Goal: Task Accomplishment & Management: Manage account settings

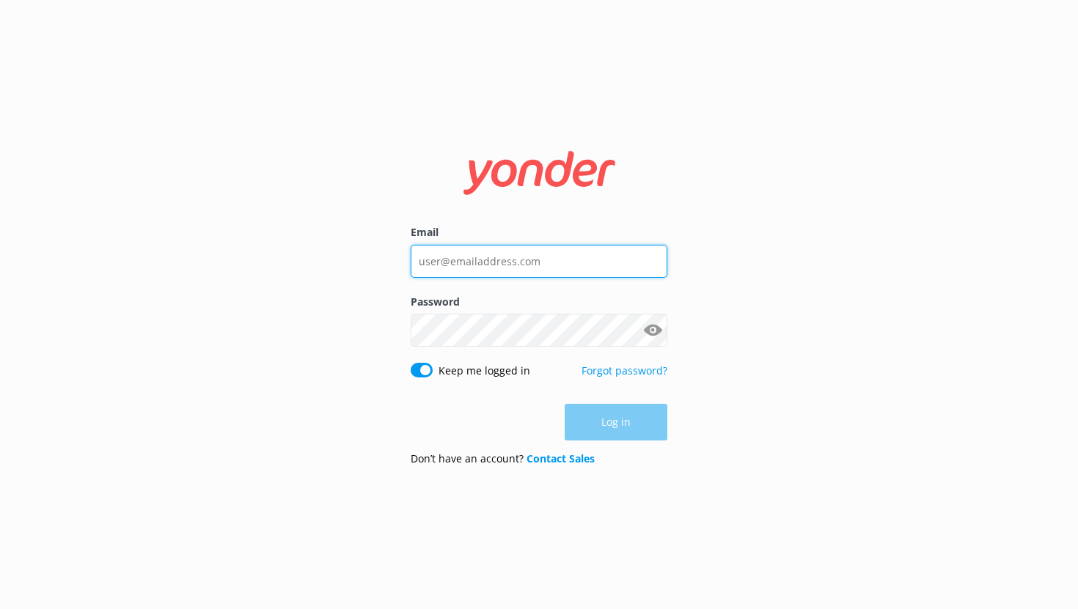
click at [507, 249] on input "Email" at bounding box center [539, 261] width 257 height 33
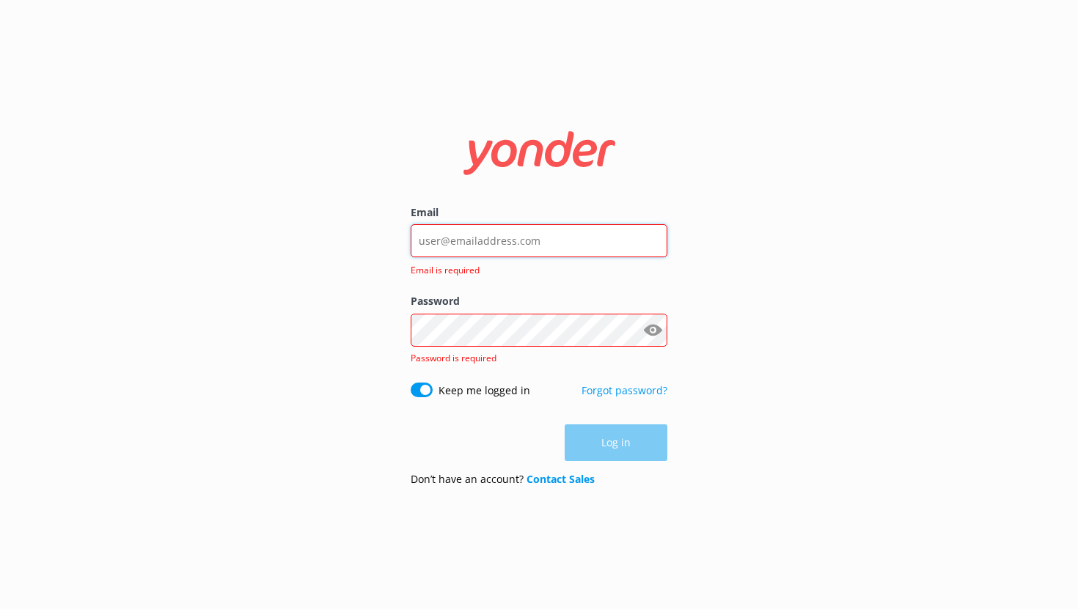
click at [494, 246] on input "Email" at bounding box center [539, 240] width 257 height 33
type input "[EMAIL_ADDRESS][DOMAIN_NAME]"
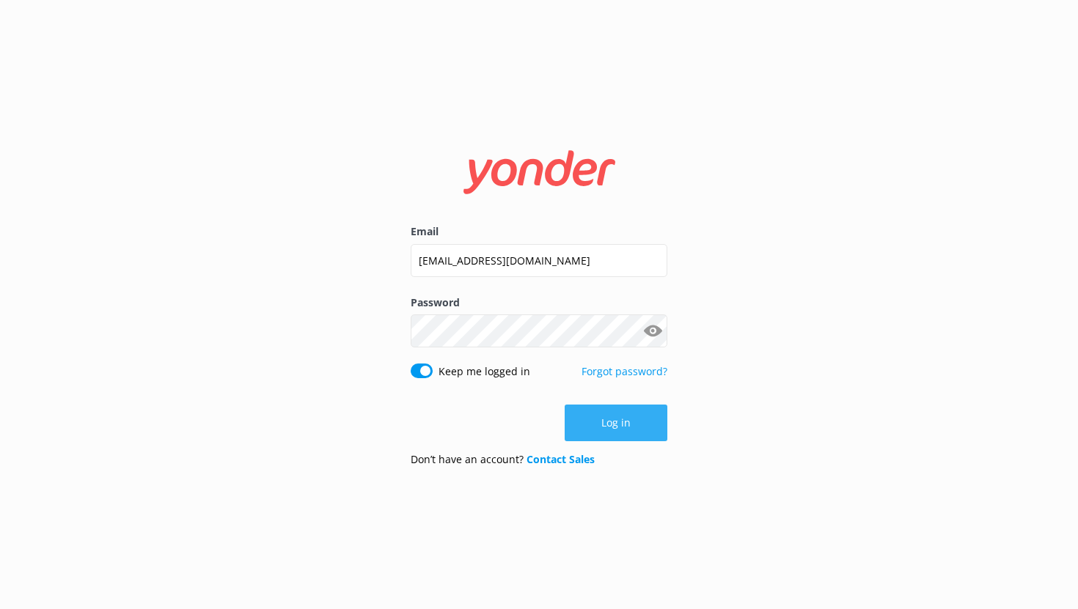
click at [634, 423] on button "Log in" at bounding box center [616, 423] width 103 height 37
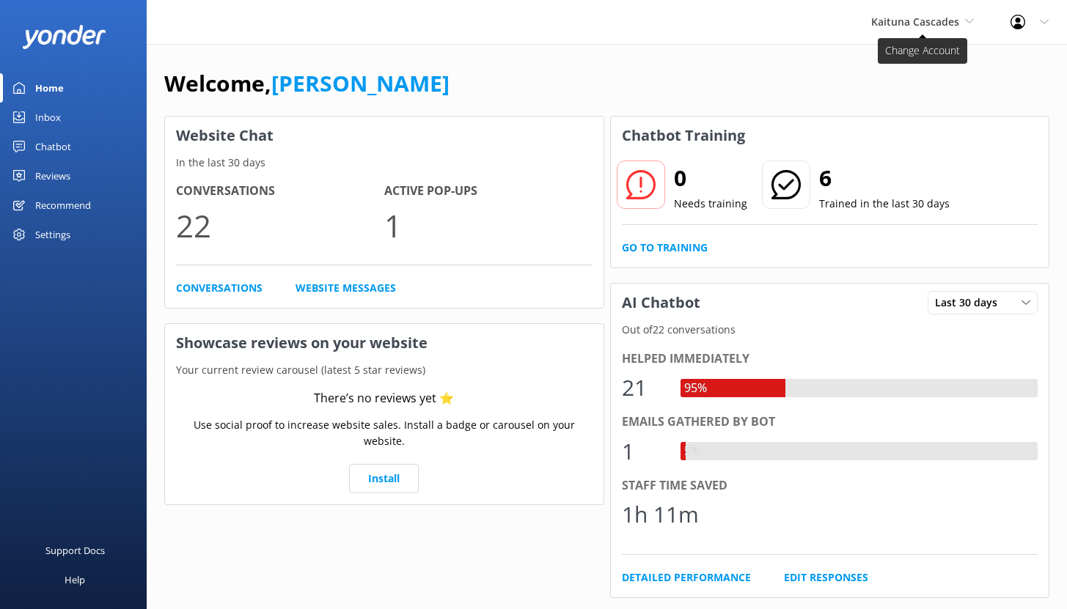
click at [938, 21] on span "Kaituna Cascades" at bounding box center [915, 22] width 88 height 14
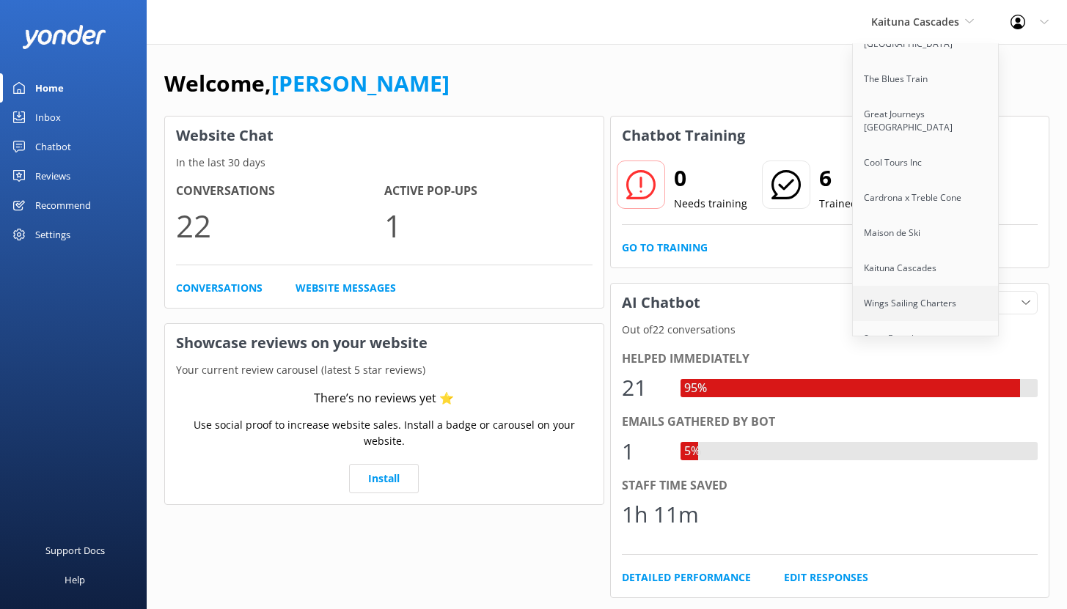
scroll to position [425, 0]
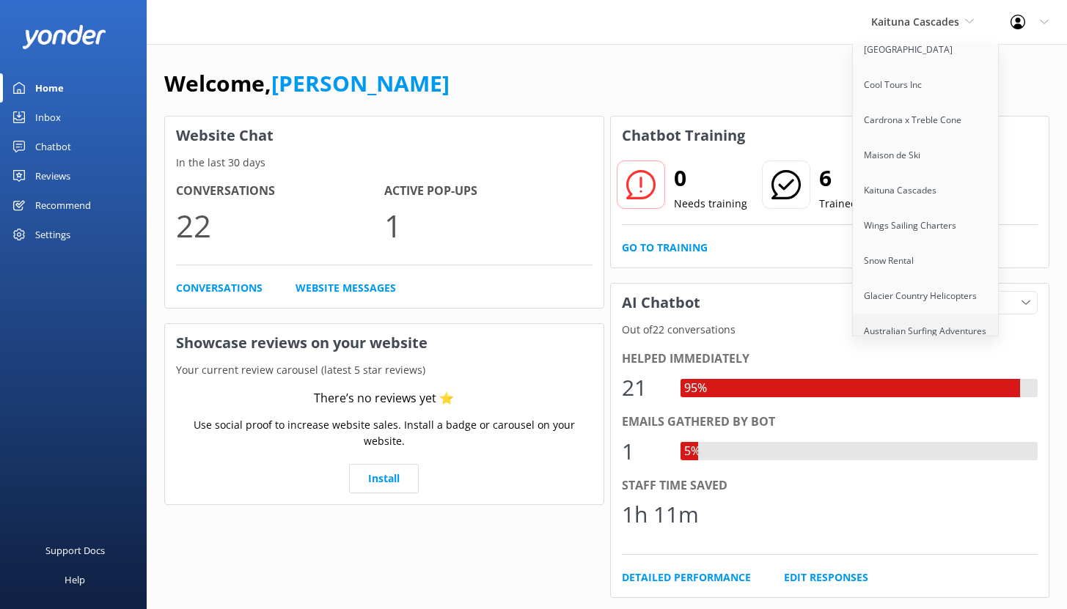
click at [925, 314] on link "Australian Surfing Adventures" at bounding box center [926, 331] width 147 height 35
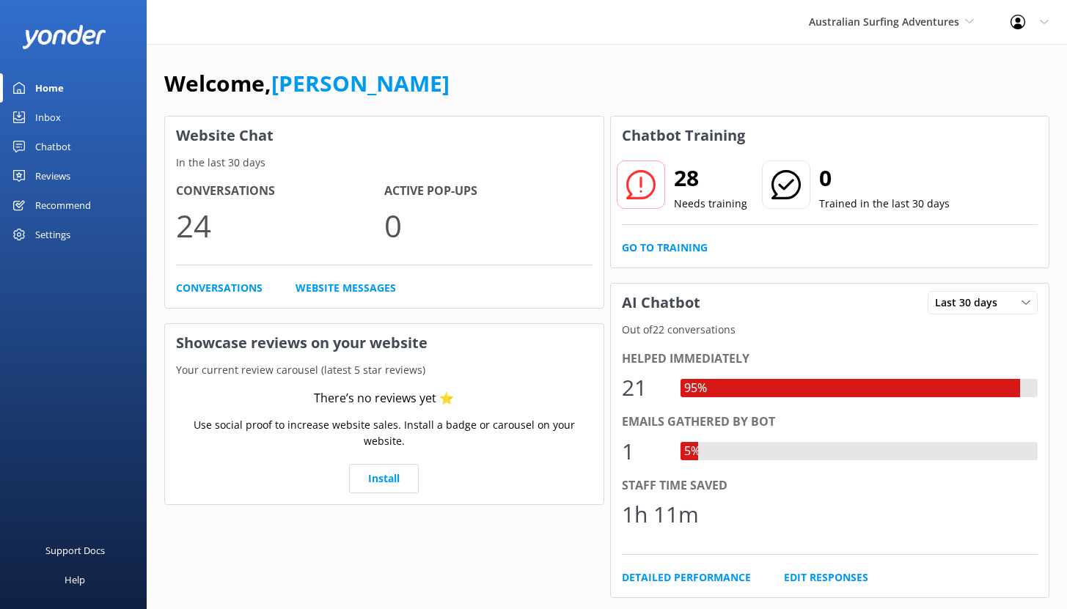
click at [48, 144] on div "Chatbot" at bounding box center [53, 146] width 36 height 29
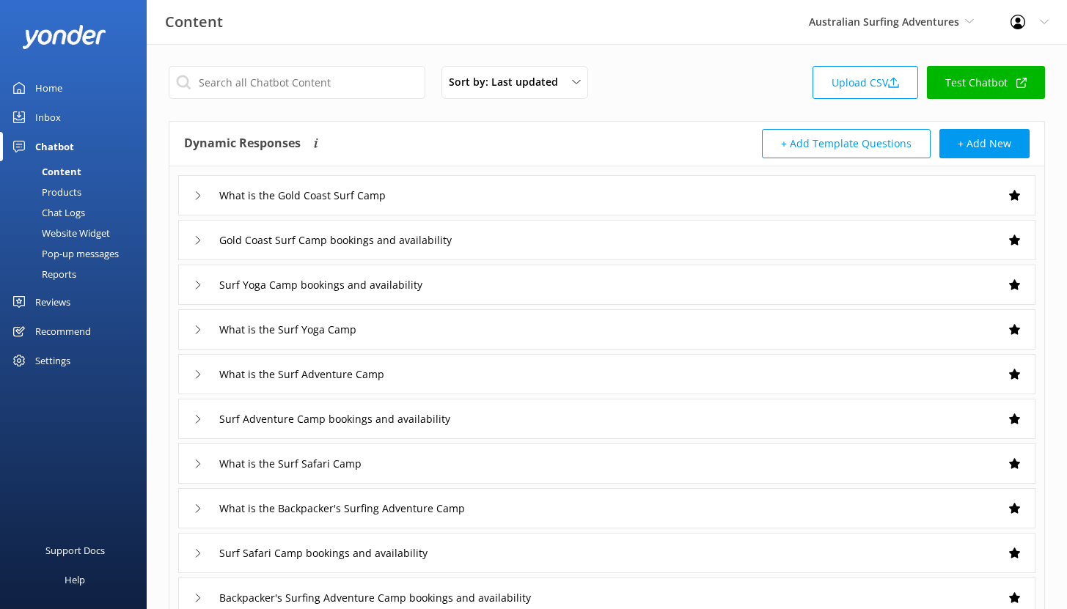
click at [56, 268] on div "Reports" at bounding box center [42, 274] width 67 height 21
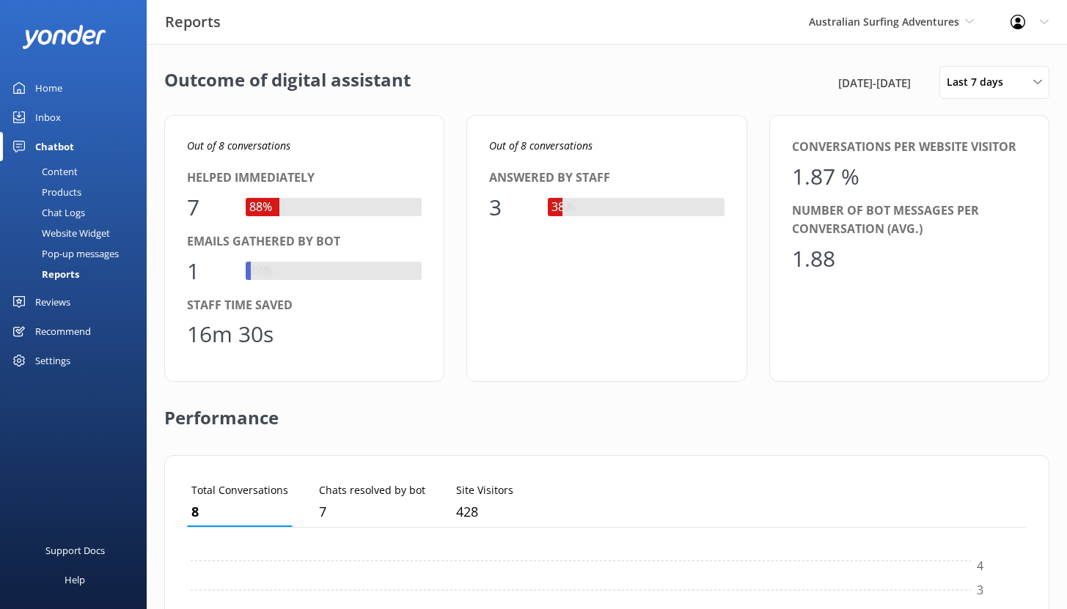
scroll to position [136, 829]
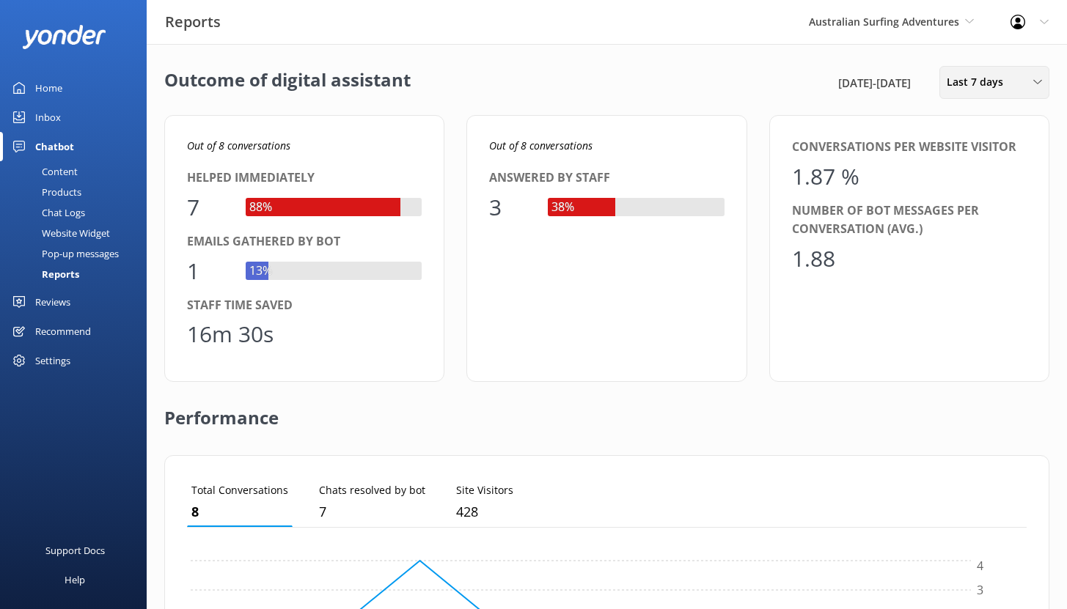
click at [1004, 87] on span "Last 7 days" at bounding box center [979, 82] width 65 height 16
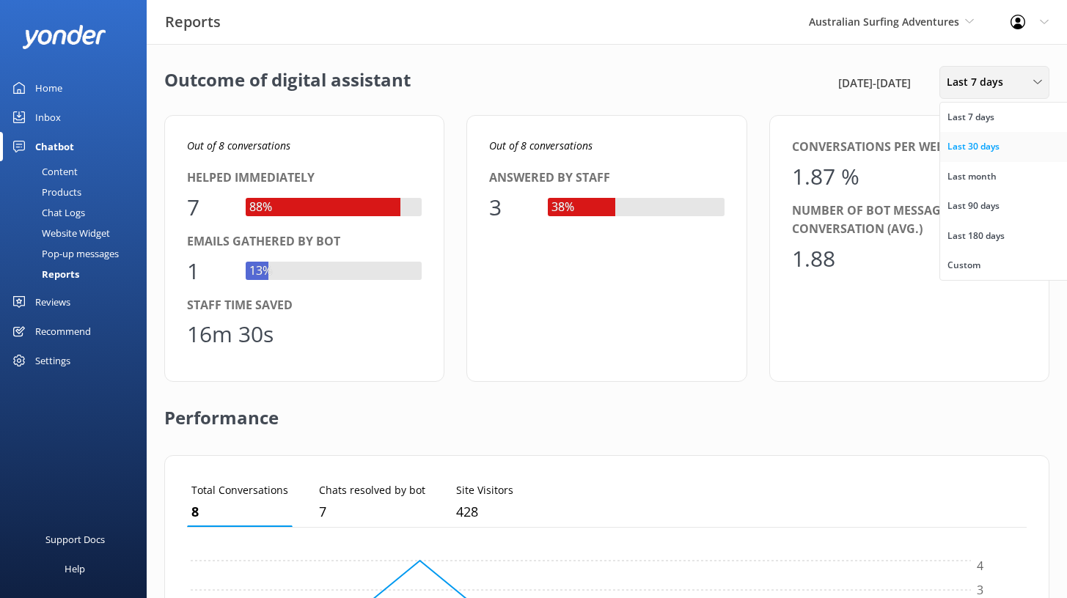
click at [994, 149] on div "Last 30 days" at bounding box center [973, 146] width 52 height 15
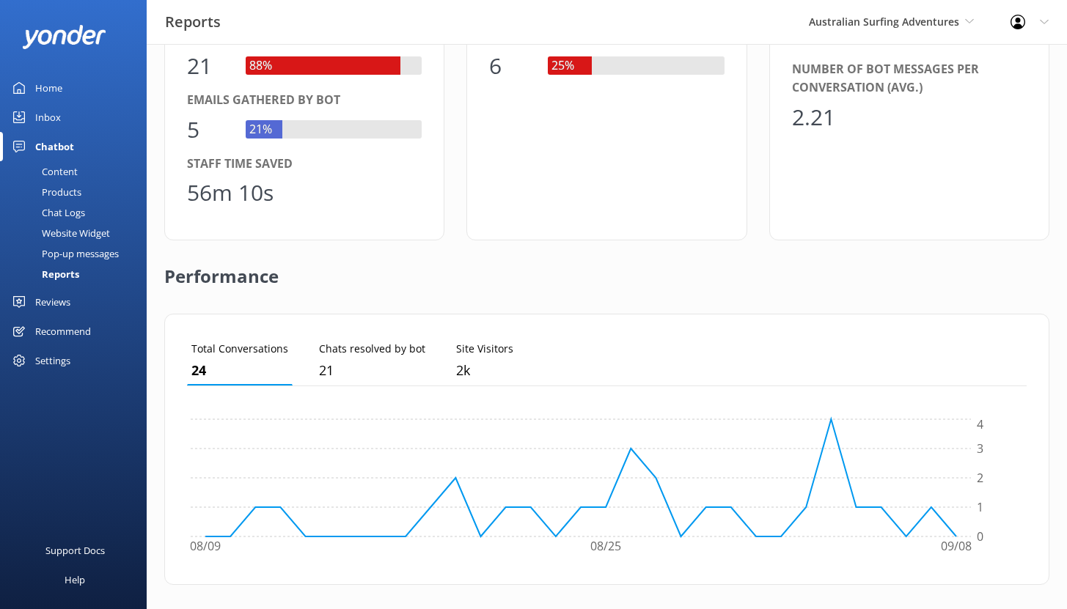
scroll to position [0, 0]
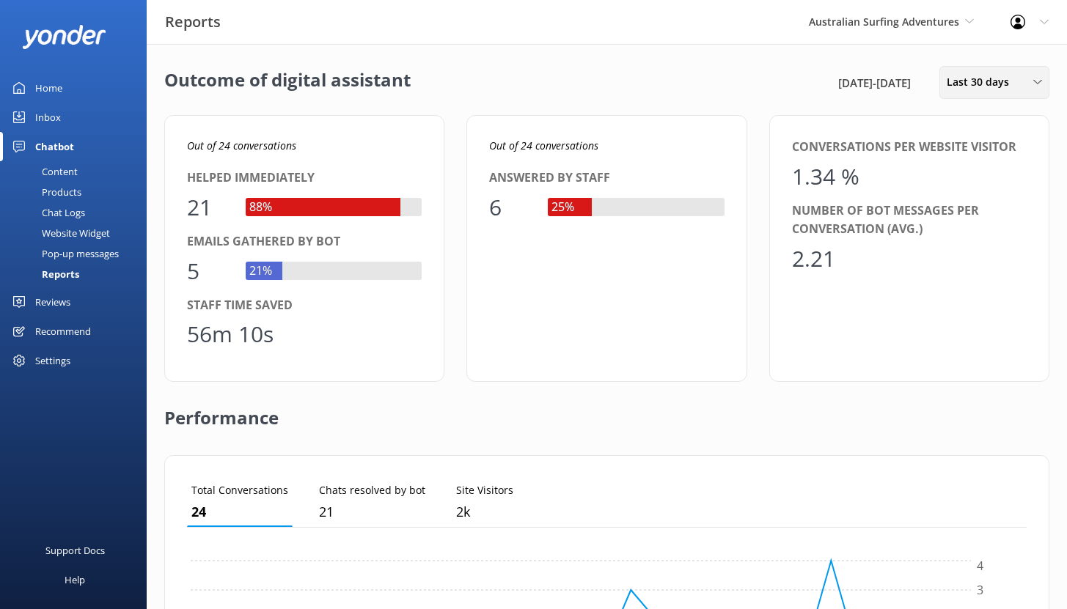
click at [972, 81] on span "Last 30 days" at bounding box center [982, 82] width 71 height 16
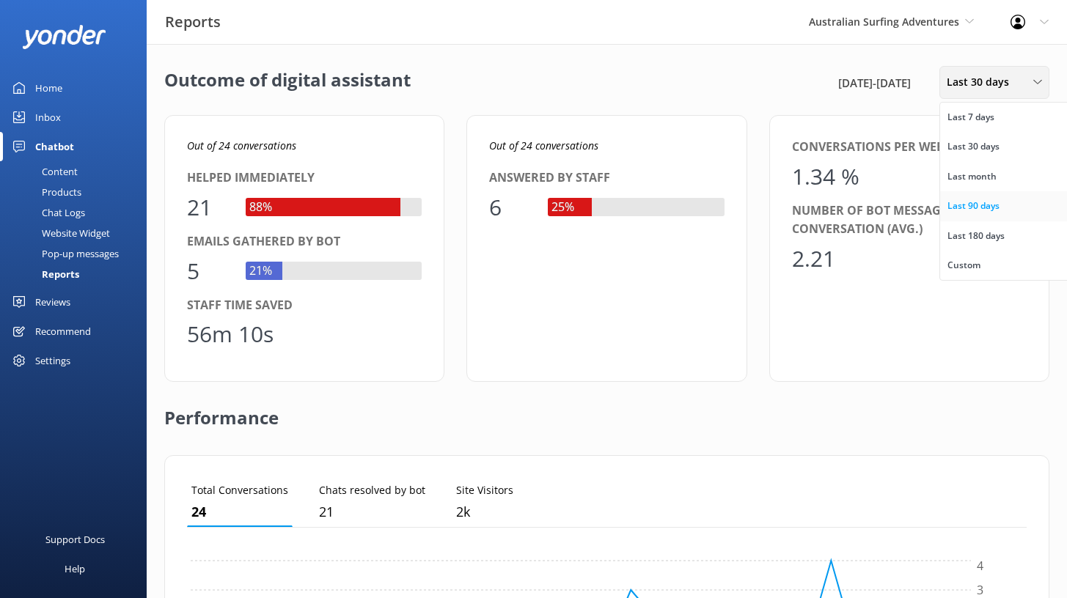
click at [975, 217] on link "Last 90 days" at bounding box center [1005, 205] width 131 height 29
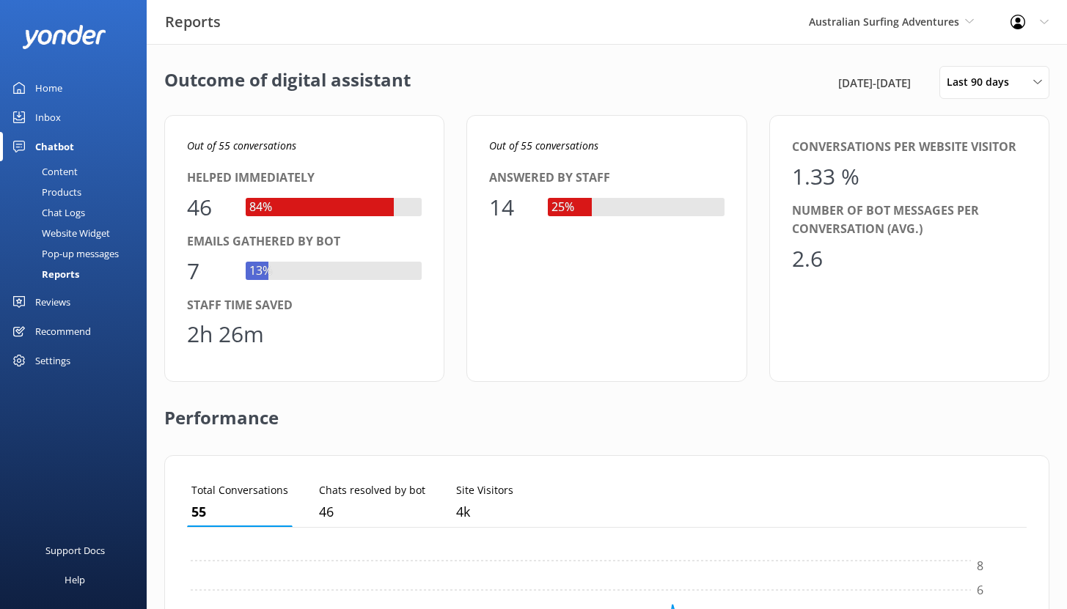
click at [58, 301] on div "Reviews" at bounding box center [52, 301] width 35 height 29
